Goal: Task Accomplishment & Management: Manage account settings

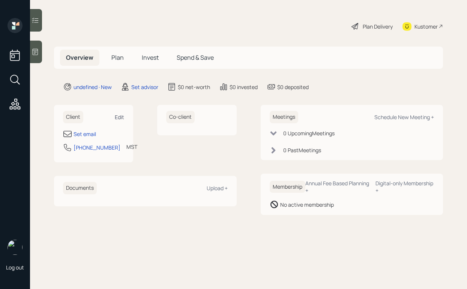
click at [118, 117] on div "Edit" at bounding box center [119, 116] width 9 height 7
select select "America/[GEOGRAPHIC_DATA]"
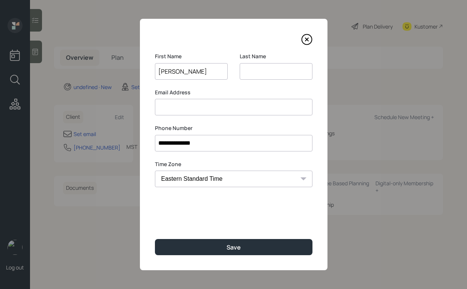
type input "[PERSON_NAME]"
click at [249, 72] on input at bounding box center [276, 71] width 73 height 17
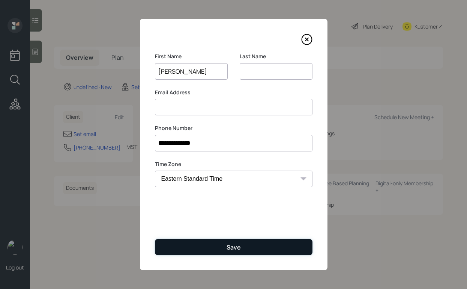
click at [217, 245] on button "Save" at bounding box center [234, 247] width 158 height 16
